Goal: Information Seeking & Learning: Check status

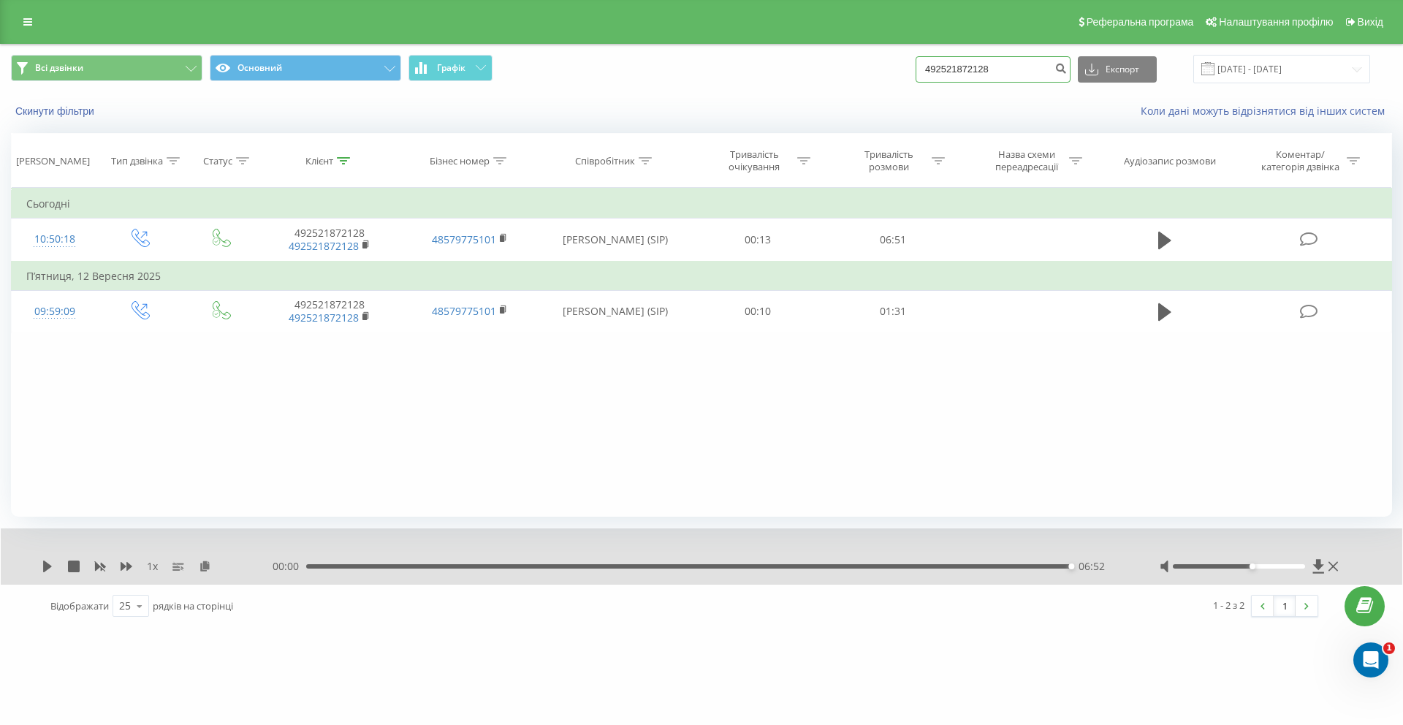
click at [1013, 66] on input "492521872128" at bounding box center [993, 69] width 155 height 26
paste input "+49-6209-713772"
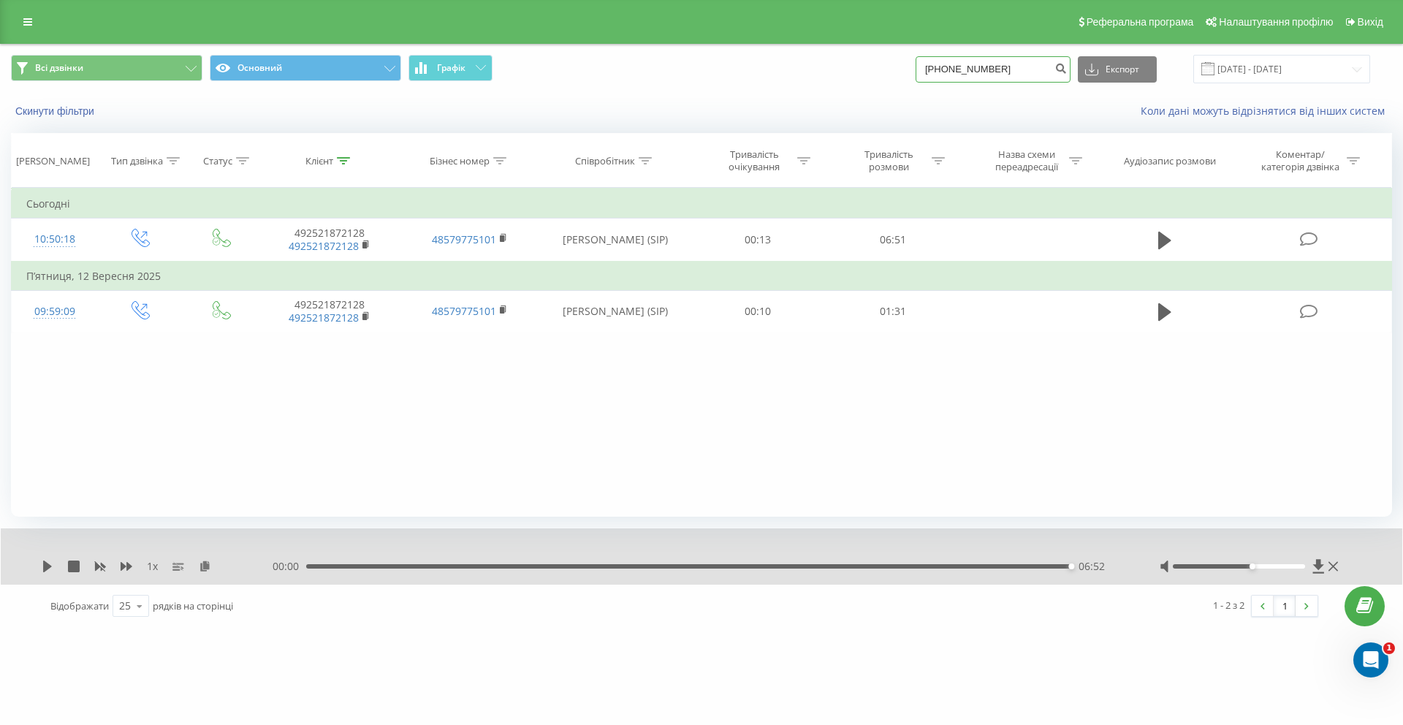
click at [1007, 69] on input "+49-6209-713772" at bounding box center [993, 69] width 155 height 26
type input "496209713772"
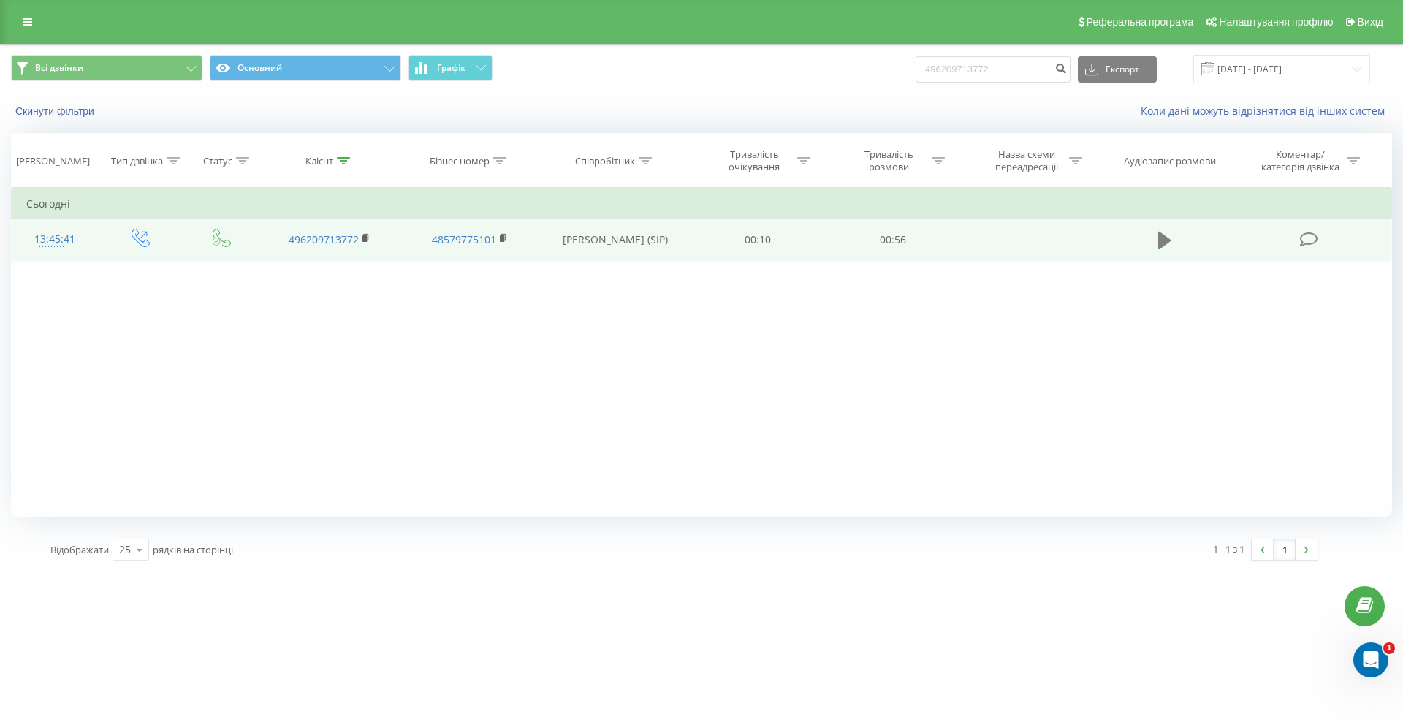
click at [1160, 235] on icon at bounding box center [1164, 241] width 13 height 18
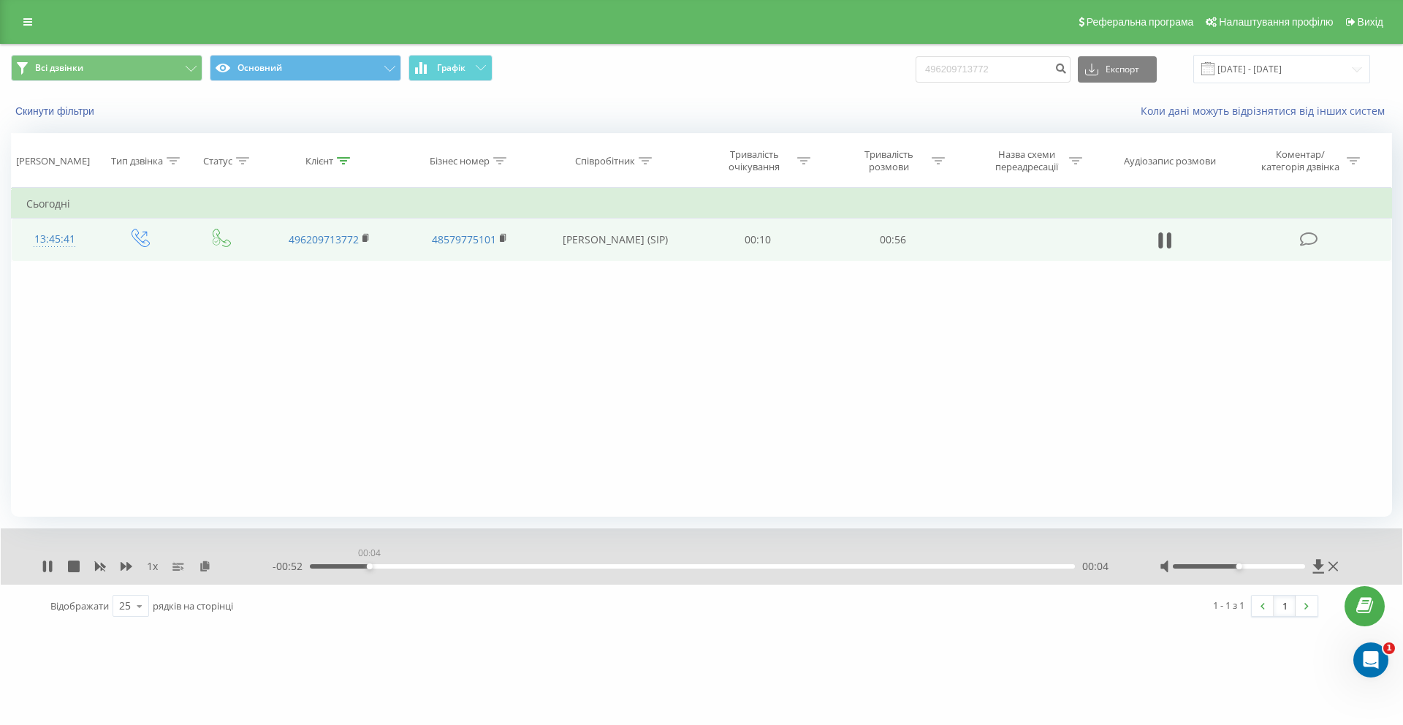
click at [369, 566] on div "00:04" at bounding box center [692, 566] width 765 height 4
click at [406, 567] on div "00:05" at bounding box center [692, 566] width 765 height 4
click at [454, 566] on div "00:10" at bounding box center [692, 566] width 765 height 4
click at [42, 568] on icon at bounding box center [48, 566] width 12 height 12
click at [46, 568] on icon at bounding box center [47, 566] width 9 height 12
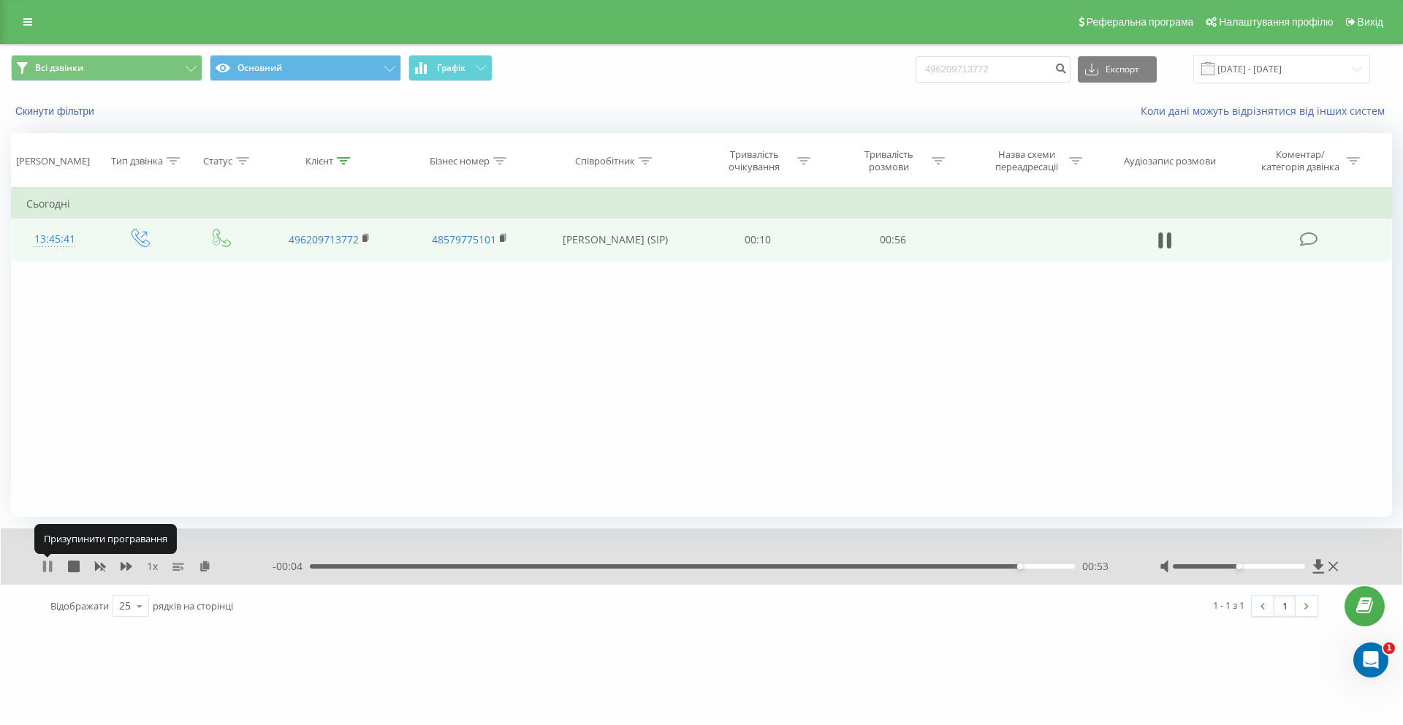
click at [50, 563] on icon at bounding box center [50, 566] width 3 height 12
